Goal: Information Seeking & Learning: Understand process/instructions

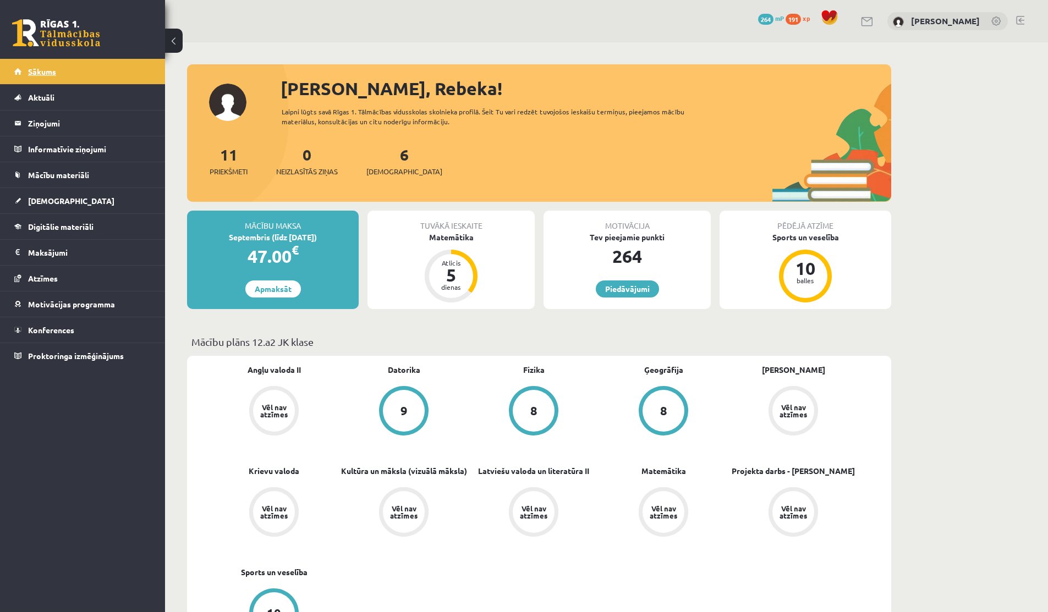
click at [41, 76] on link "Sākums" at bounding box center [82, 71] width 137 height 25
click at [25, 78] on link "Sākums" at bounding box center [82, 71] width 137 height 25
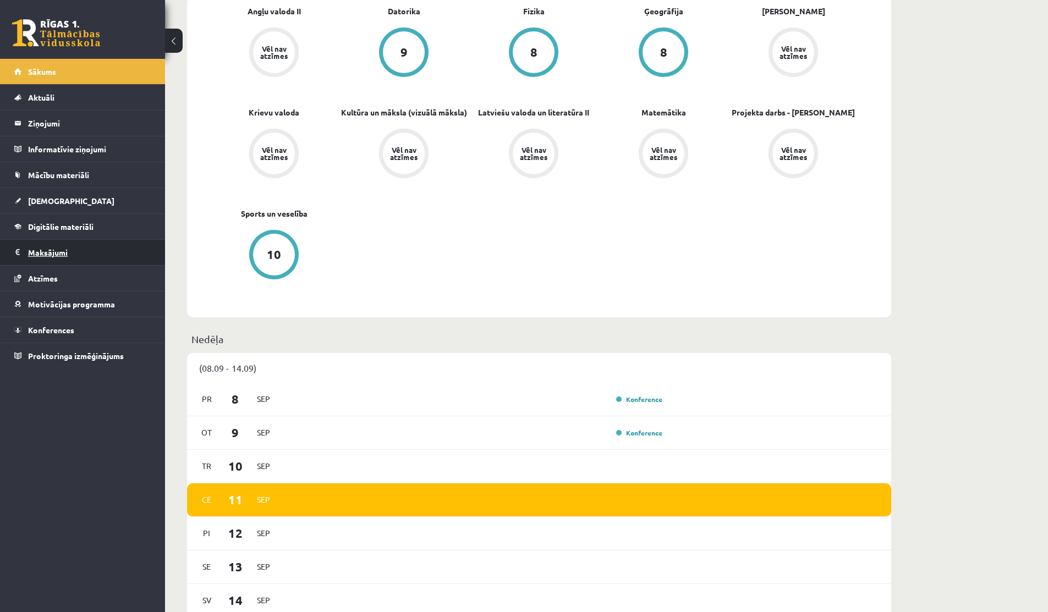
scroll to position [463, 0]
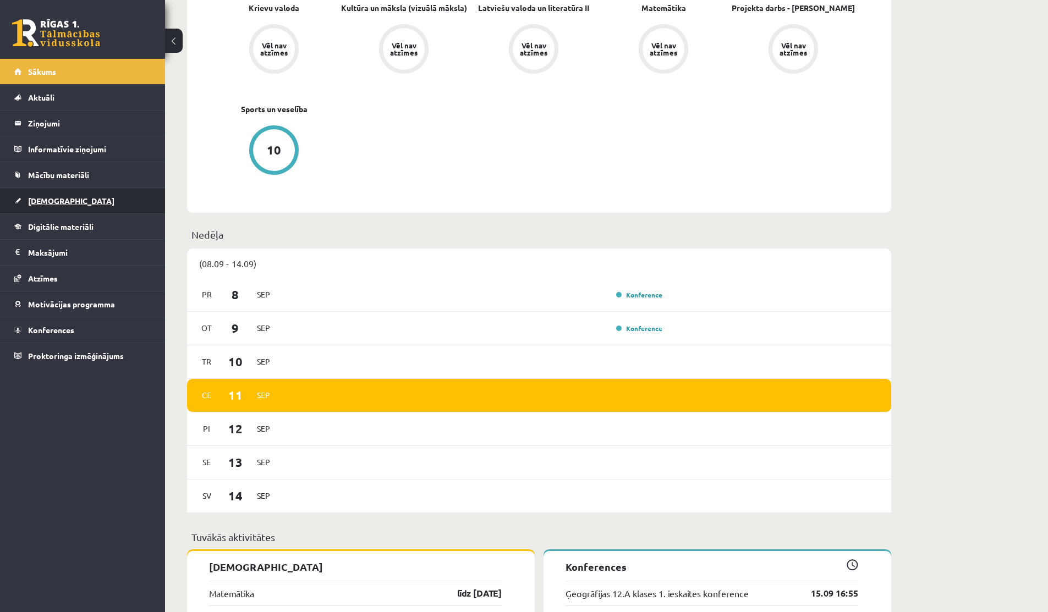
click at [51, 197] on span "[DEMOGRAPHIC_DATA]" at bounding box center [71, 201] width 86 height 10
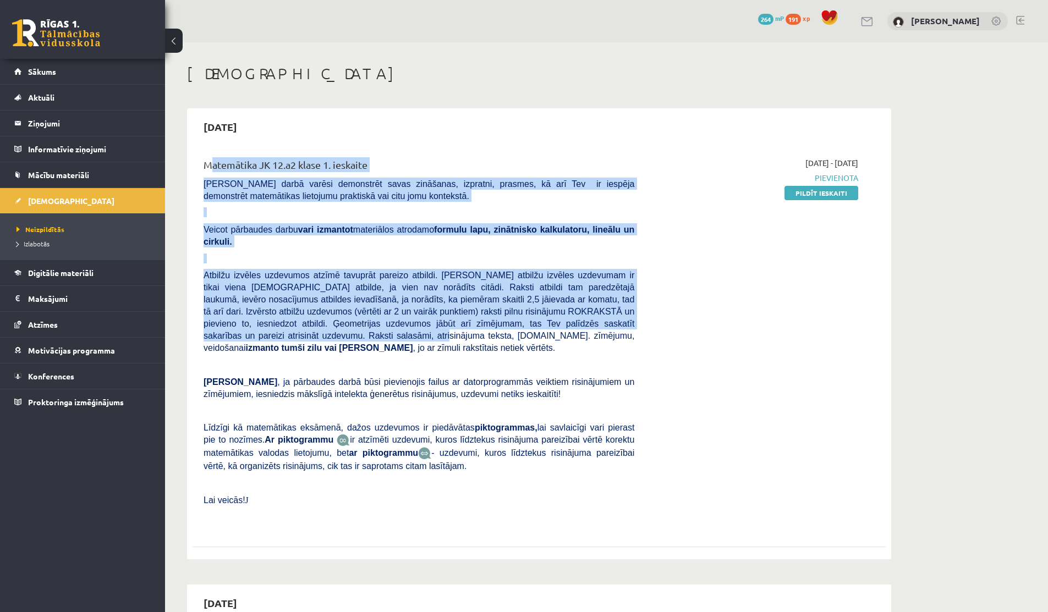
drag, startPoint x: 206, startPoint y: 164, endPoint x: 401, endPoint y: 333, distance: 258.1
click at [401, 333] on div "Matemātika JK 12.a2 klase 1. ieskaite Pārbaudes darbā varēsi demonstrēt savas z…" at bounding box center [418, 343] width 447 height 372
click at [358, 317] on span "Atbilžu izvēles uzdevumos atzīmē tavuprāt pareizo atbildi. Katram atbilžu izvēl…" at bounding box center [418, 312] width 431 height 82
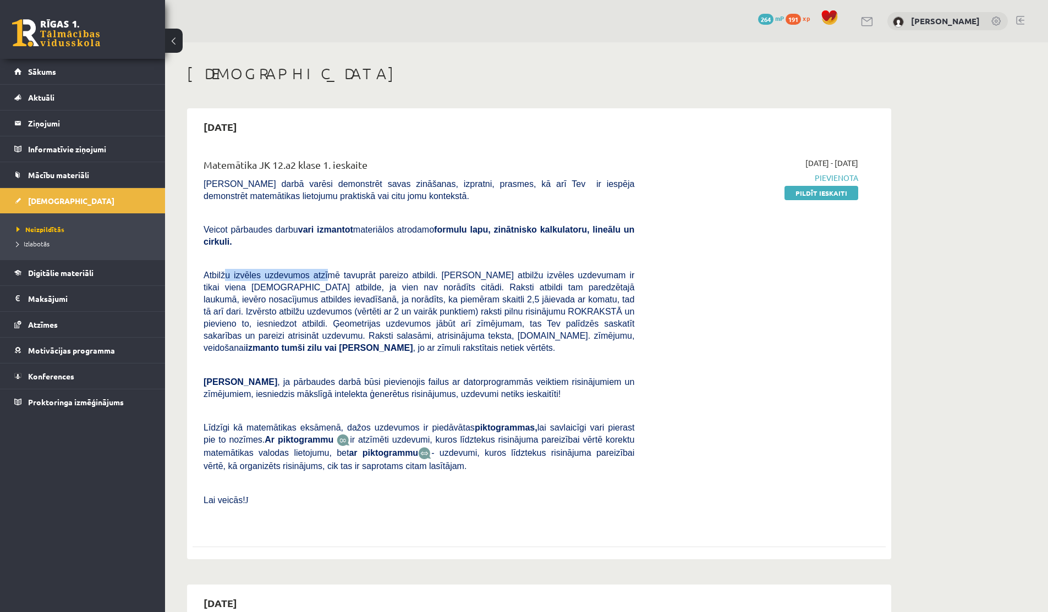
drag, startPoint x: 224, startPoint y: 271, endPoint x: 339, endPoint y: 279, distance: 115.2
click at [339, 278] on span "Atbilžu izvēles uzdevumos atzīmē tavuprāt pareizo atbildi. Katram atbilžu izvēl…" at bounding box center [418, 312] width 431 height 82
click at [339, 279] on span "Atbilžu izvēles uzdevumos atzīmē tavuprāt pareizo atbildi. Katram atbilžu izvēl…" at bounding box center [418, 312] width 431 height 82
drag, startPoint x: 273, startPoint y: 299, endPoint x: 413, endPoint y: 299, distance: 140.2
click at [413, 299] on span "Atbilžu izvēles uzdevumos atzīmē tavuprāt pareizo atbildi. Katram atbilžu izvēl…" at bounding box center [418, 312] width 431 height 82
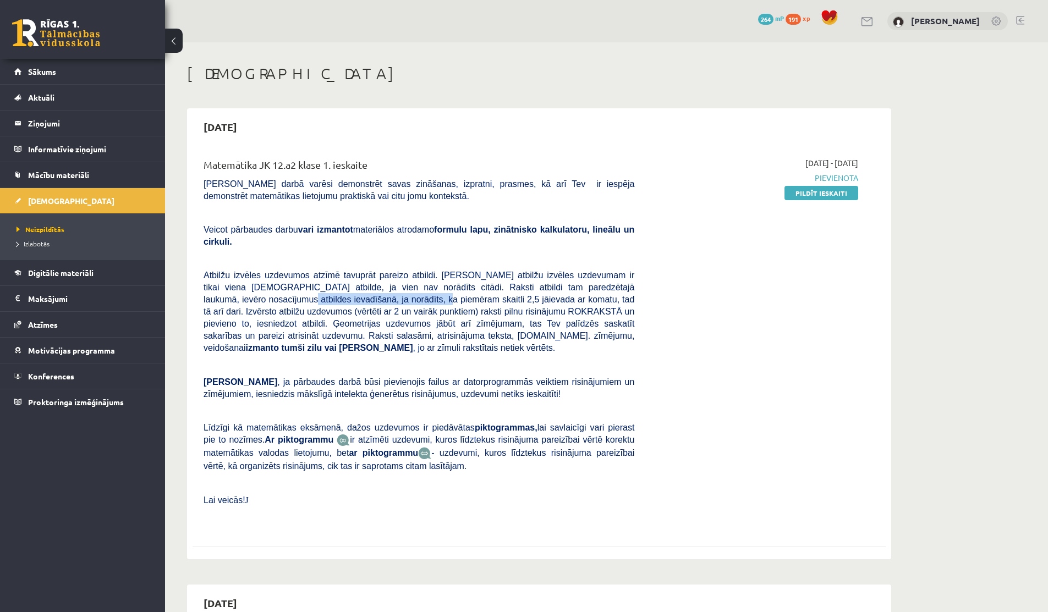
click at [413, 299] on span "Atbilžu izvēles uzdevumos atzīmē tavuprāt pareizo atbildi. Katram atbilžu izvēl…" at bounding box center [418, 312] width 431 height 82
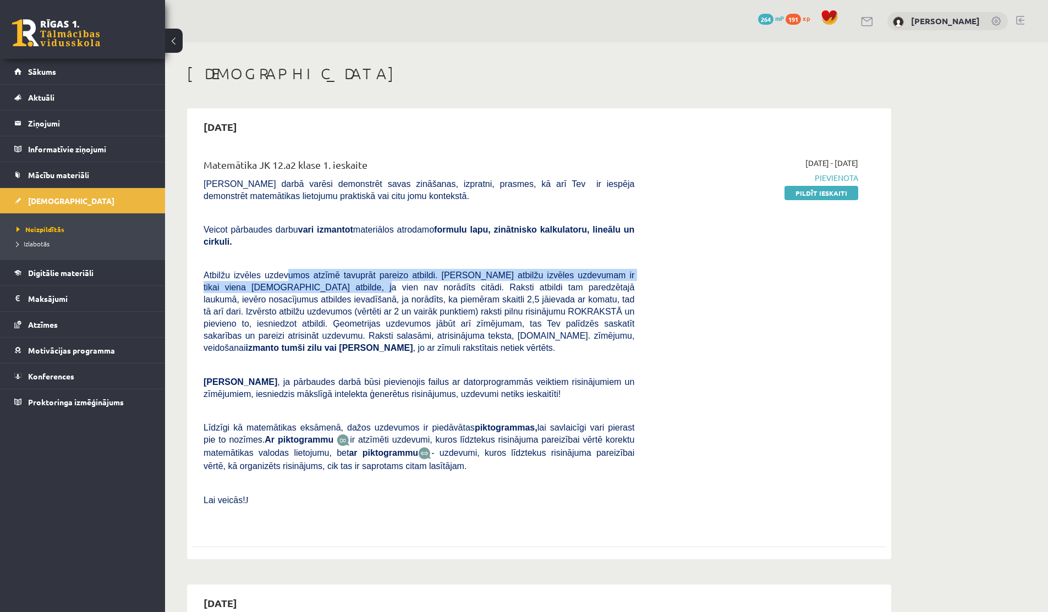
drag, startPoint x: 289, startPoint y: 278, endPoint x: 355, endPoint y: 283, distance: 65.6
click at [355, 282] on span "Atbilžu izvēles uzdevumos atzīmē tavuprāt pareizo atbildi. Katram atbilžu izvēl…" at bounding box center [418, 312] width 431 height 82
click at [355, 283] on span "Atbilžu izvēles uzdevumos atzīmē tavuprāt pareizo atbildi. Katram atbilžu izvēl…" at bounding box center [418, 312] width 431 height 82
